Goal: Information Seeking & Learning: Find specific fact

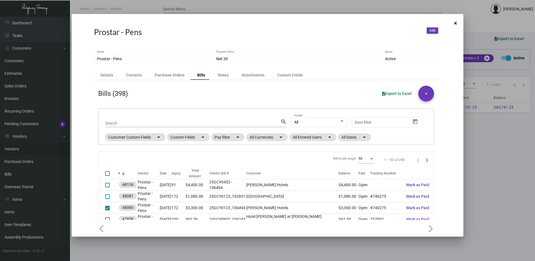
scroll to position [84, 0]
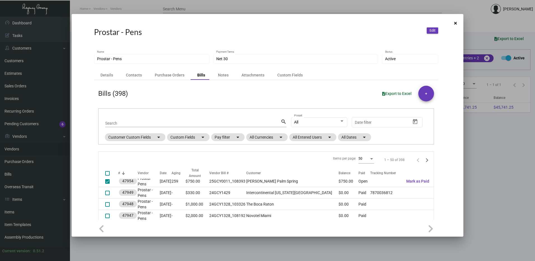
click at [455, 23] on icon at bounding box center [455, 23] width 3 height 4
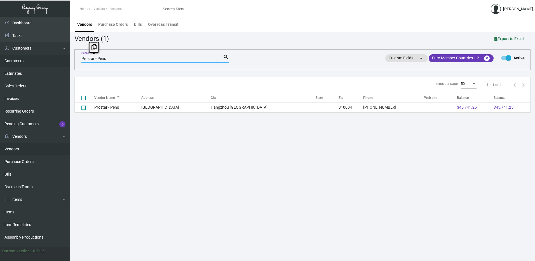
drag, startPoint x: 118, startPoint y: 58, endPoint x: 62, endPoint y: 58, distance: 56.8
click at [60, 58] on div "Dashboard Dashboard Tasks Customers Customers Estimates Sales Orders Invoices R…" at bounding box center [267, 139] width 535 height 244
paste input "NEX-INRG37372-12"
type input "NEX-INRG37372-12"
checkbox input "true"
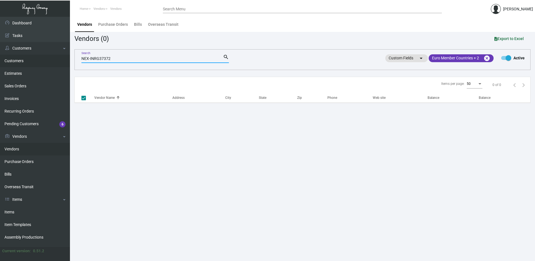
type input "NEX-INRG37372"
click at [13, 172] on link "Bills" at bounding box center [35, 174] width 70 height 13
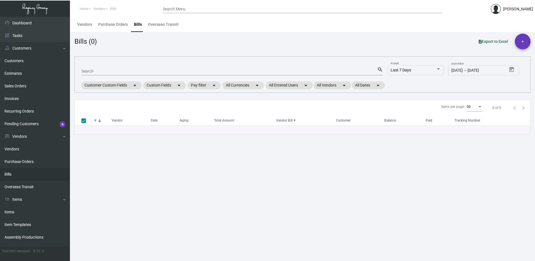
click at [110, 70] on input "Search" at bounding box center [229, 71] width 296 height 4
paste input "NEX-INRG37372-12"
type input "NEX-INRG37372-12"
drag, startPoint x: 126, startPoint y: 69, endPoint x: 108, endPoint y: 72, distance: 18.2
click at [108, 72] on div "NEX-INRG37372-12 Search" at bounding box center [229, 71] width 296 height 9
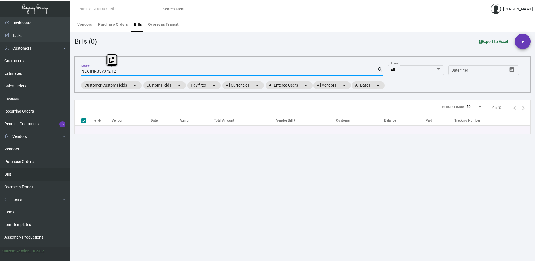
drag, startPoint x: 108, startPoint y: 72, endPoint x: 127, endPoint y: 72, distance: 19.0
click at [127, 72] on input "NEX-INRG37372-12" at bounding box center [229, 71] width 296 height 4
type input "NEX-INRG37372"
checkbox input "false"
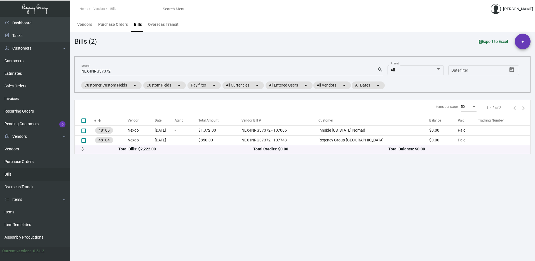
click at [119, 69] on input "NEX-INRG37372" at bounding box center [229, 71] width 296 height 4
type input "NEX-INRG37379"
checkbox input "true"
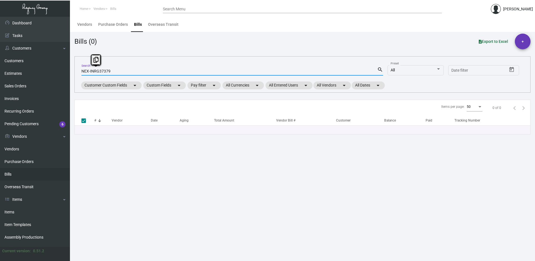
drag, startPoint x: 114, startPoint y: 69, endPoint x: 73, endPoint y: 70, distance: 41.4
click at [73, 70] on main "Vendors Purchase Orders Bills Overseas Transit Bills (0) Export to Excel + NEX-…" at bounding box center [302, 139] width 465 height 244
checkbox input "false"
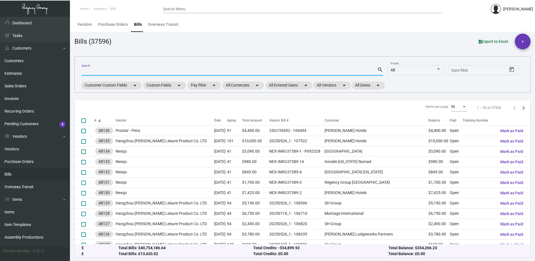
click at [262, 70] on input "Search" at bounding box center [229, 71] width 296 height 4
paste input "NEX-INRG37379"
type input "NEX-INRG37379"
checkbox input "true"
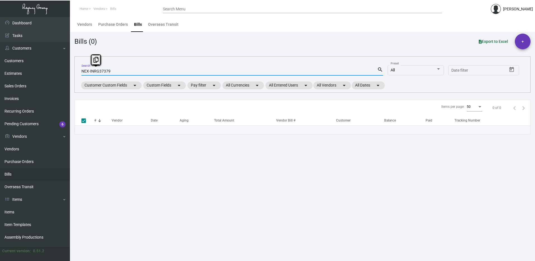
drag, startPoint x: 116, startPoint y: 71, endPoint x: 79, endPoint y: 68, distance: 37.3
click at [79, 68] on div "NEX-INRG37379 Search search All Preset Start date – Date filter Customer Custom…" at bounding box center [302, 74] width 456 height 36
type input "70976"
checkbox input "false"
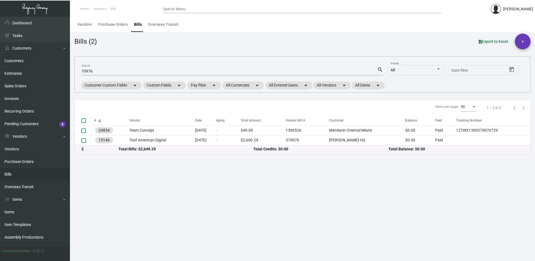
click at [85, 68] on div "70976 Search" at bounding box center [229, 71] width 296 height 9
click at [84, 72] on input "70976" at bounding box center [229, 71] width 296 height 4
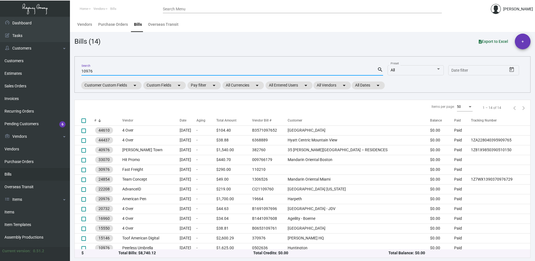
type input "10976"
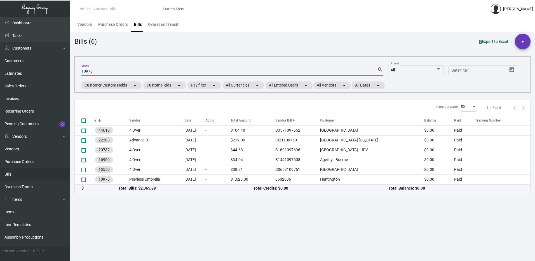
click at [218, 9] on input "Search Menu" at bounding box center [302, 9] width 279 height 4
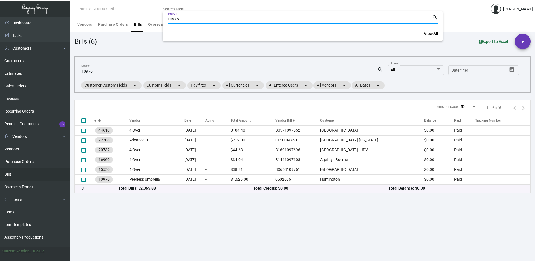
type input "10976"
